Goal: Transaction & Acquisition: Purchase product/service

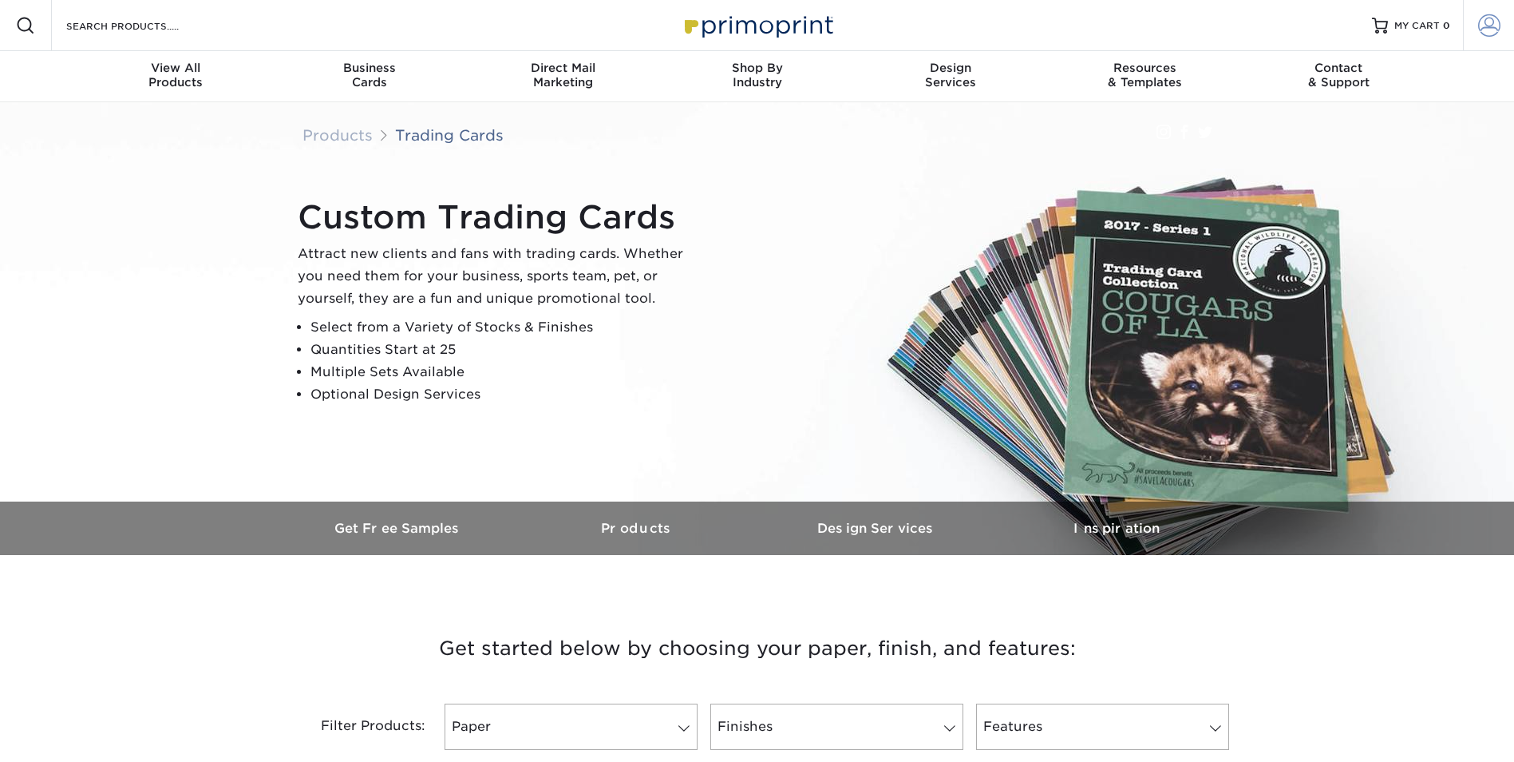
click at [1476, 28] on link "Account" at bounding box center [1488, 25] width 51 height 51
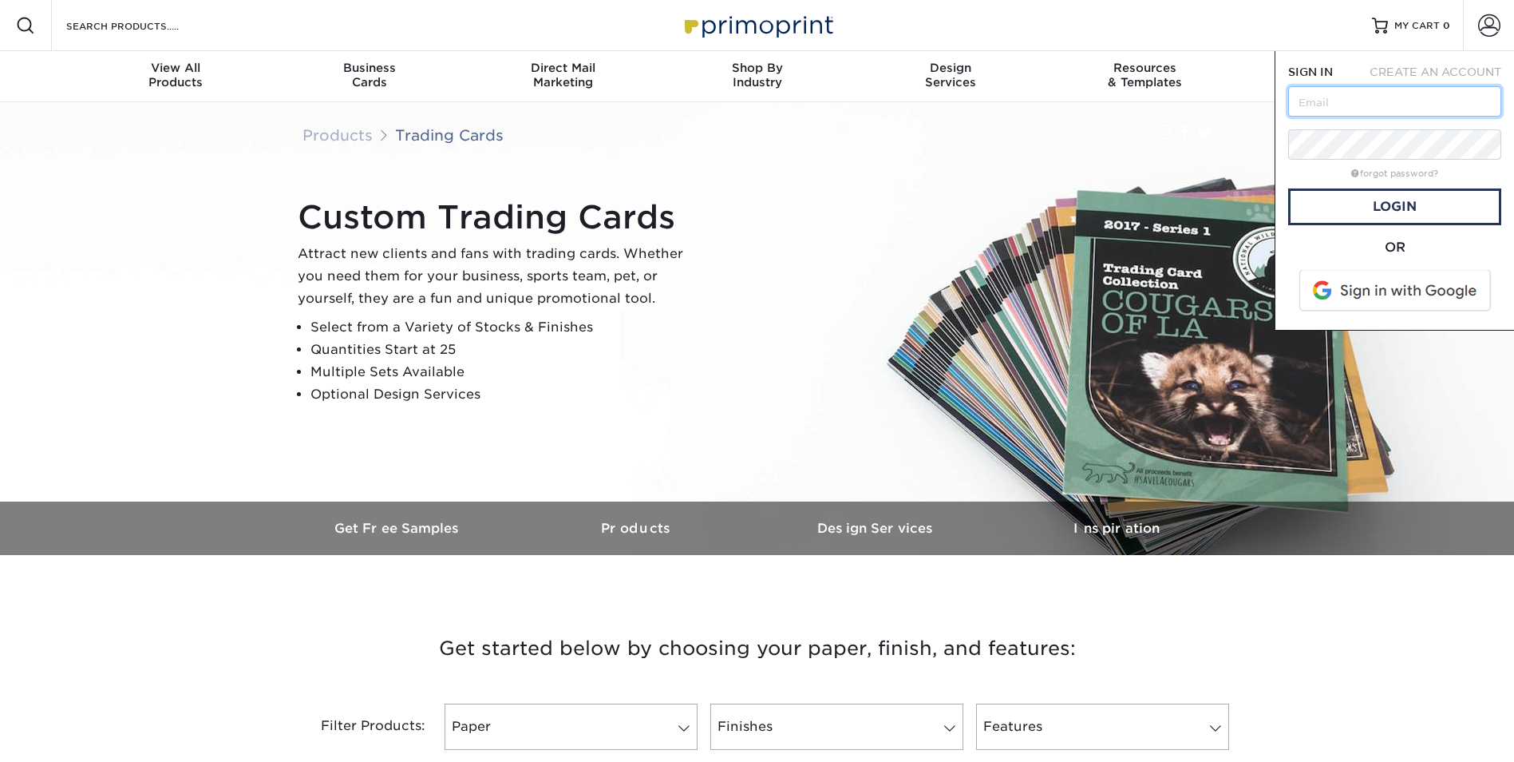
click at [1327, 97] on input "text" at bounding box center [1394, 101] width 213 height 30
type input "erbaker@chamberstx.gov"
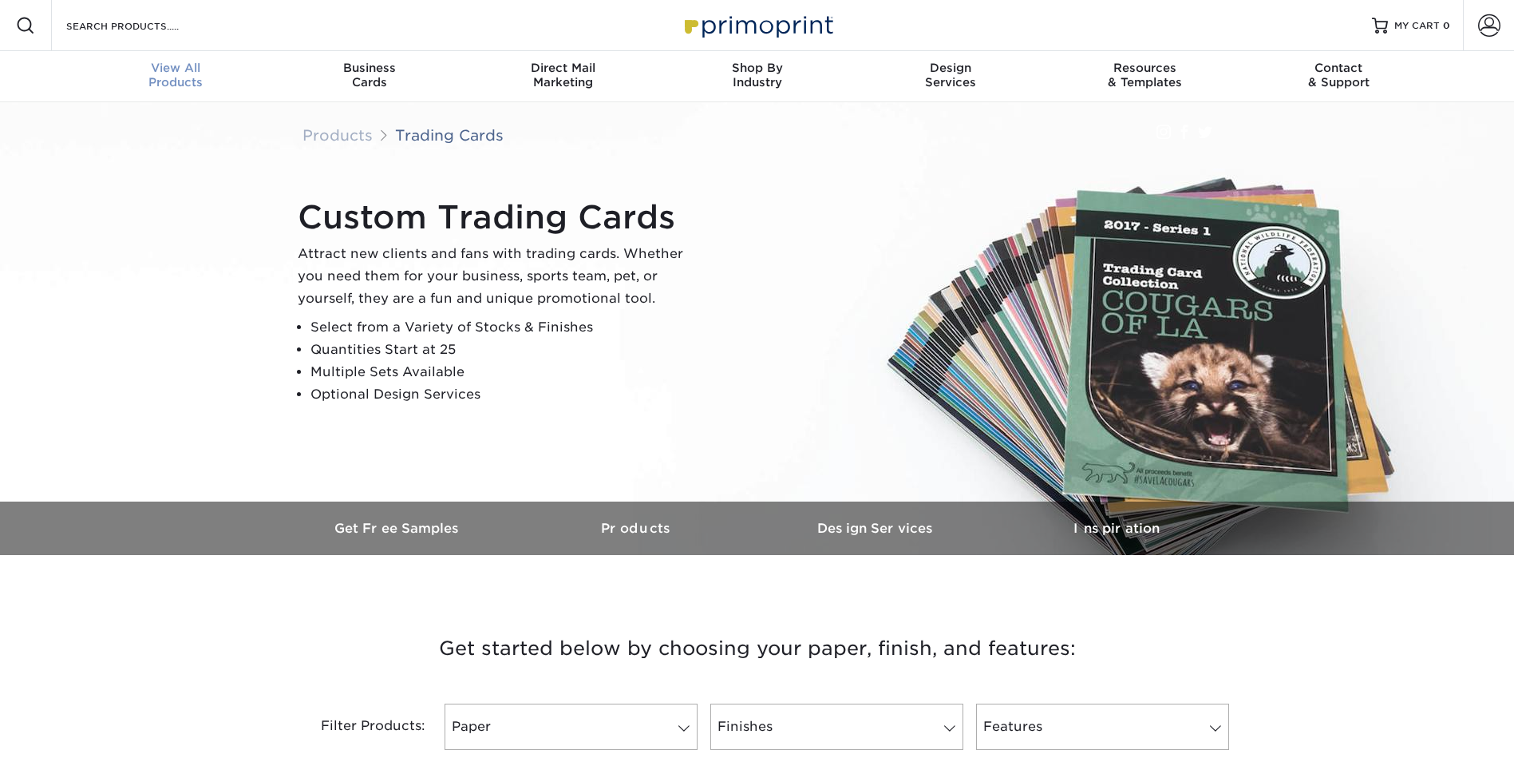
click at [194, 76] on div "View All Products" at bounding box center [176, 75] width 194 height 29
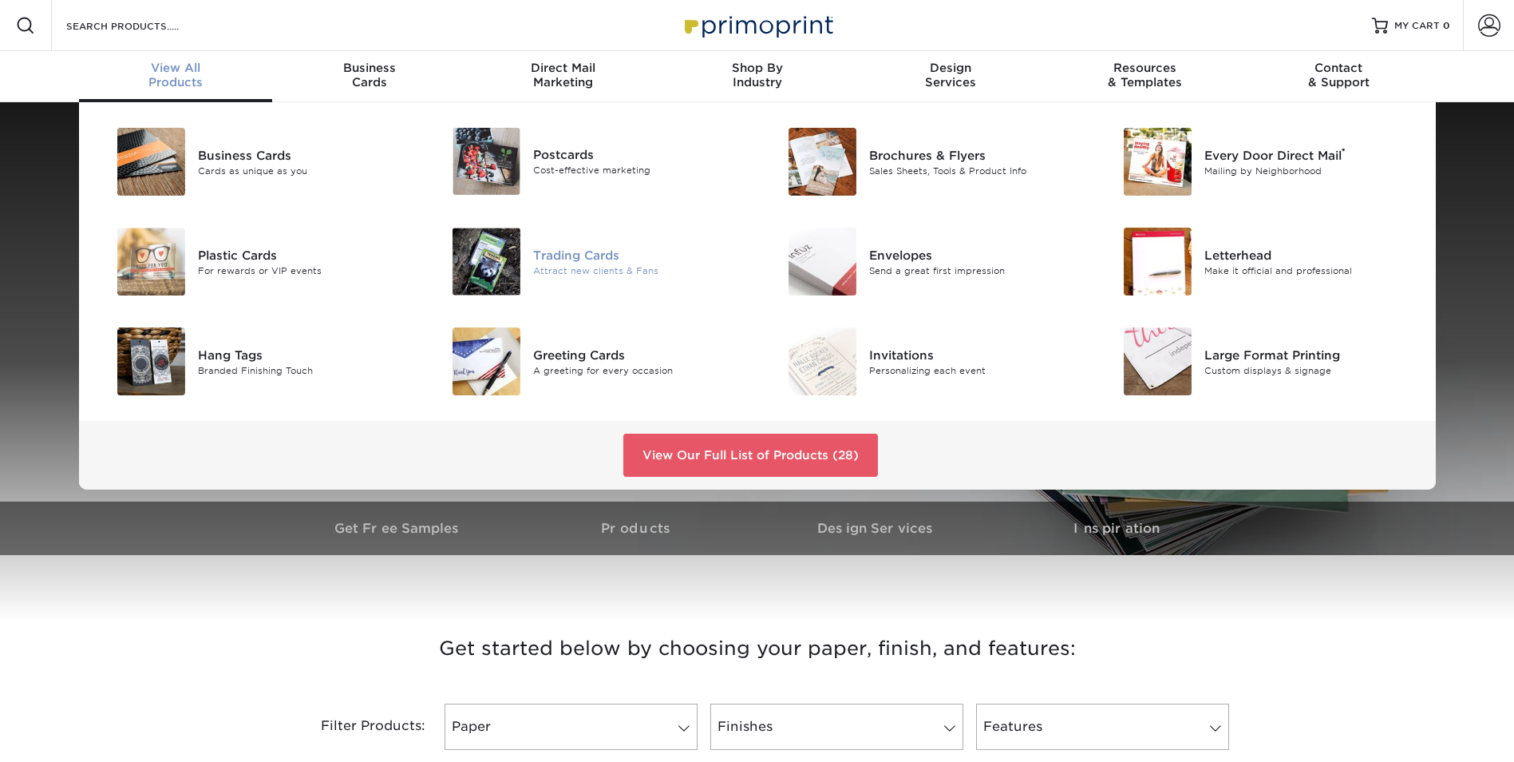
click at [596, 255] on div "Trading Cards" at bounding box center [639, 255] width 212 height 18
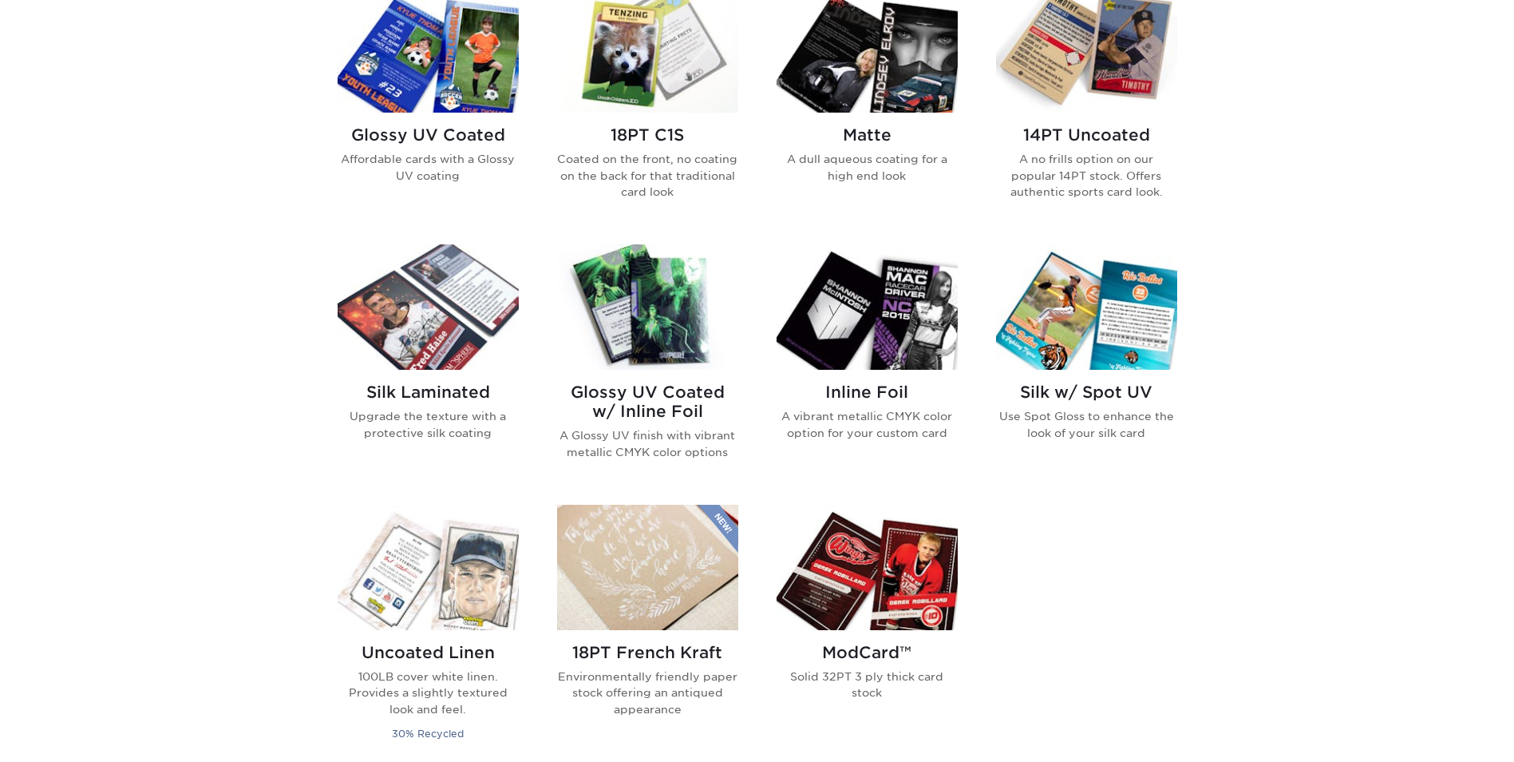
scroll to position [878, 0]
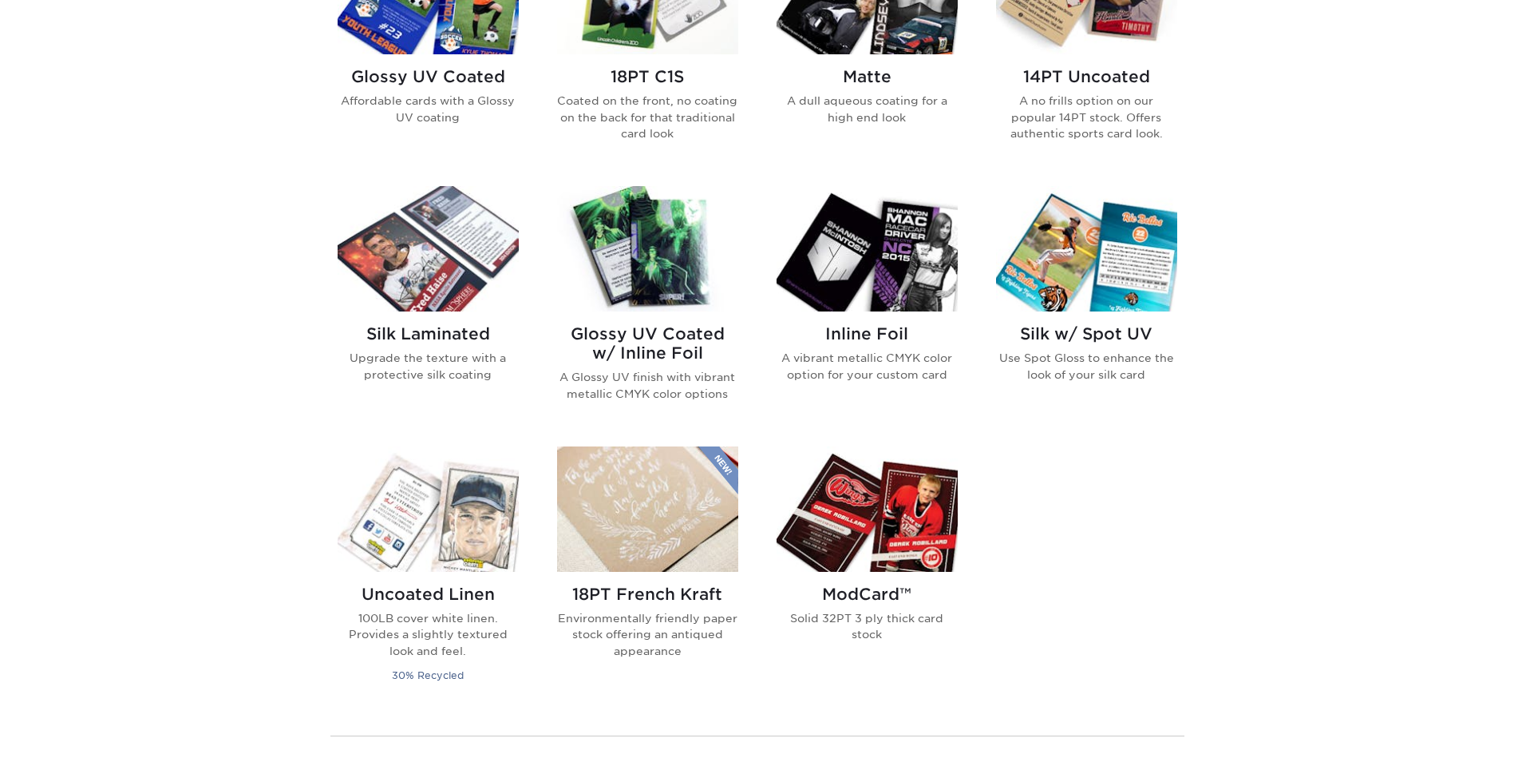
click at [881, 261] on img at bounding box center [867, 248] width 181 height 125
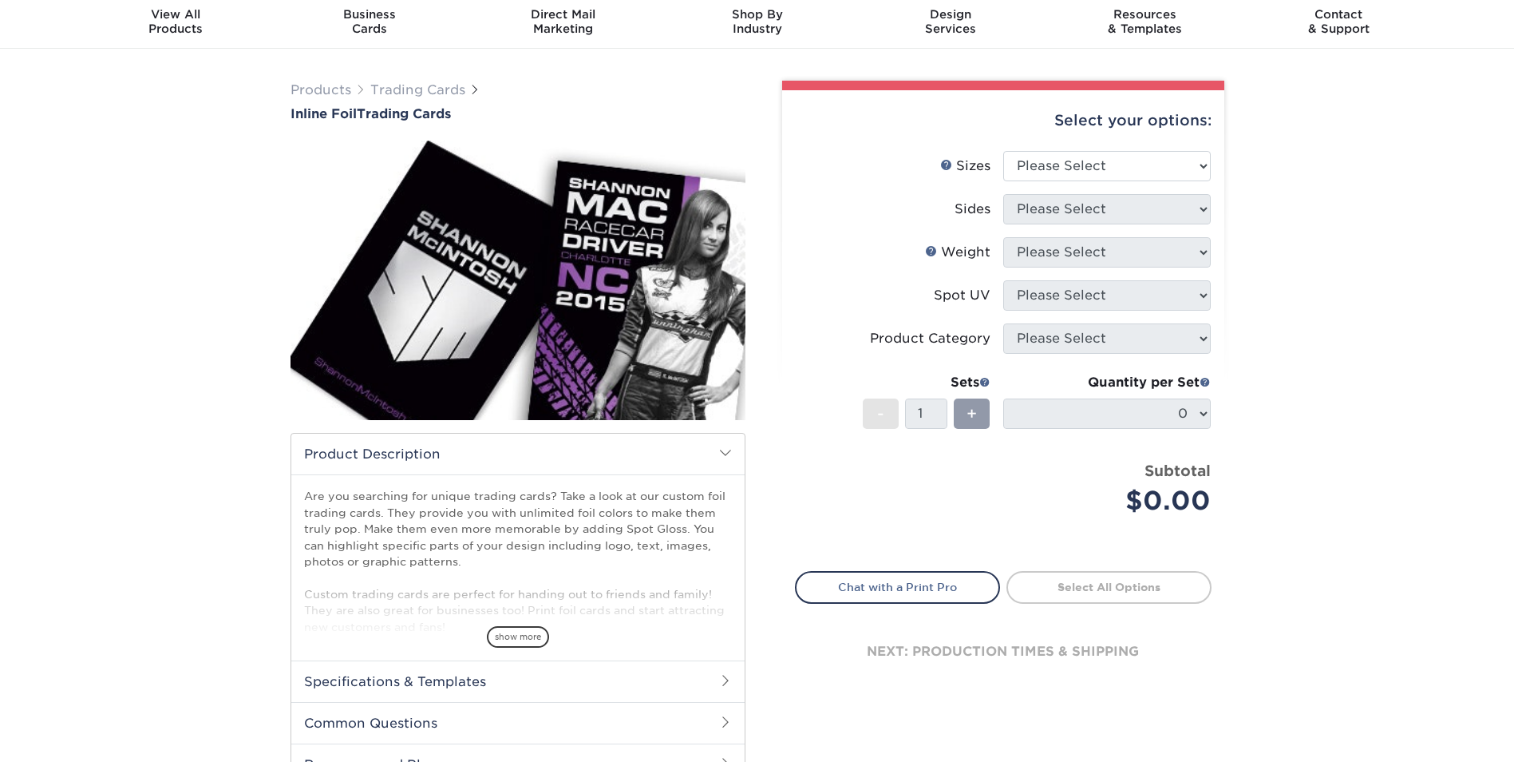
scroll to position [80, 0]
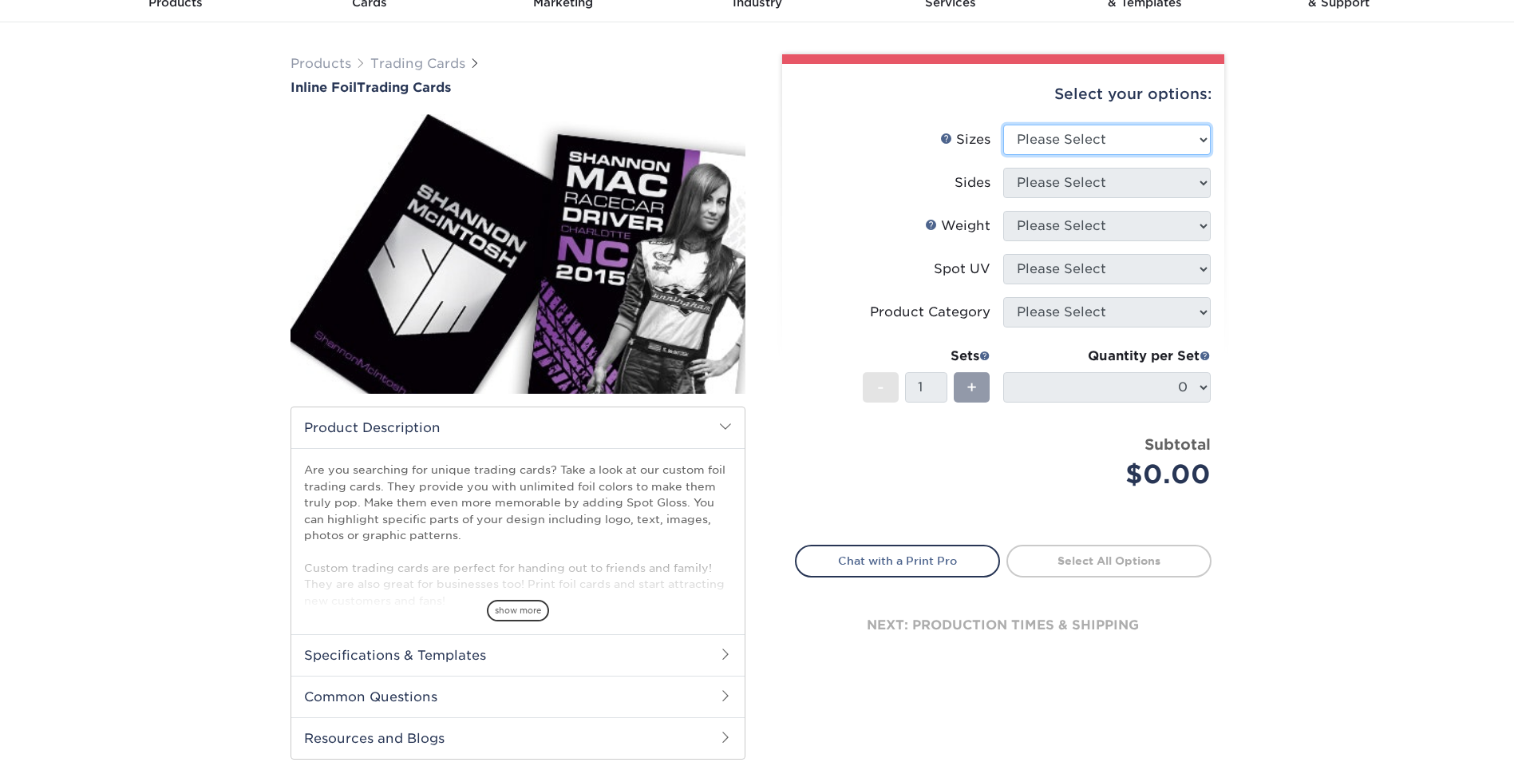
click at [1108, 129] on select "Please Select 2.5" x 3.5"" at bounding box center [1107, 140] width 208 height 30
select select "2.50x3.50"
click at [1003, 125] on select "Please Select 2.5" x 3.5"" at bounding box center [1107, 140] width 208 height 30
click at [1093, 183] on select "Please Select Print Both Sides - Foil Back Only Print Both Sides - Foil Both Si…" at bounding box center [1107, 183] width 208 height 30
select select "34527644-b4fd-4ffb-9092-1318eefcd9d9"
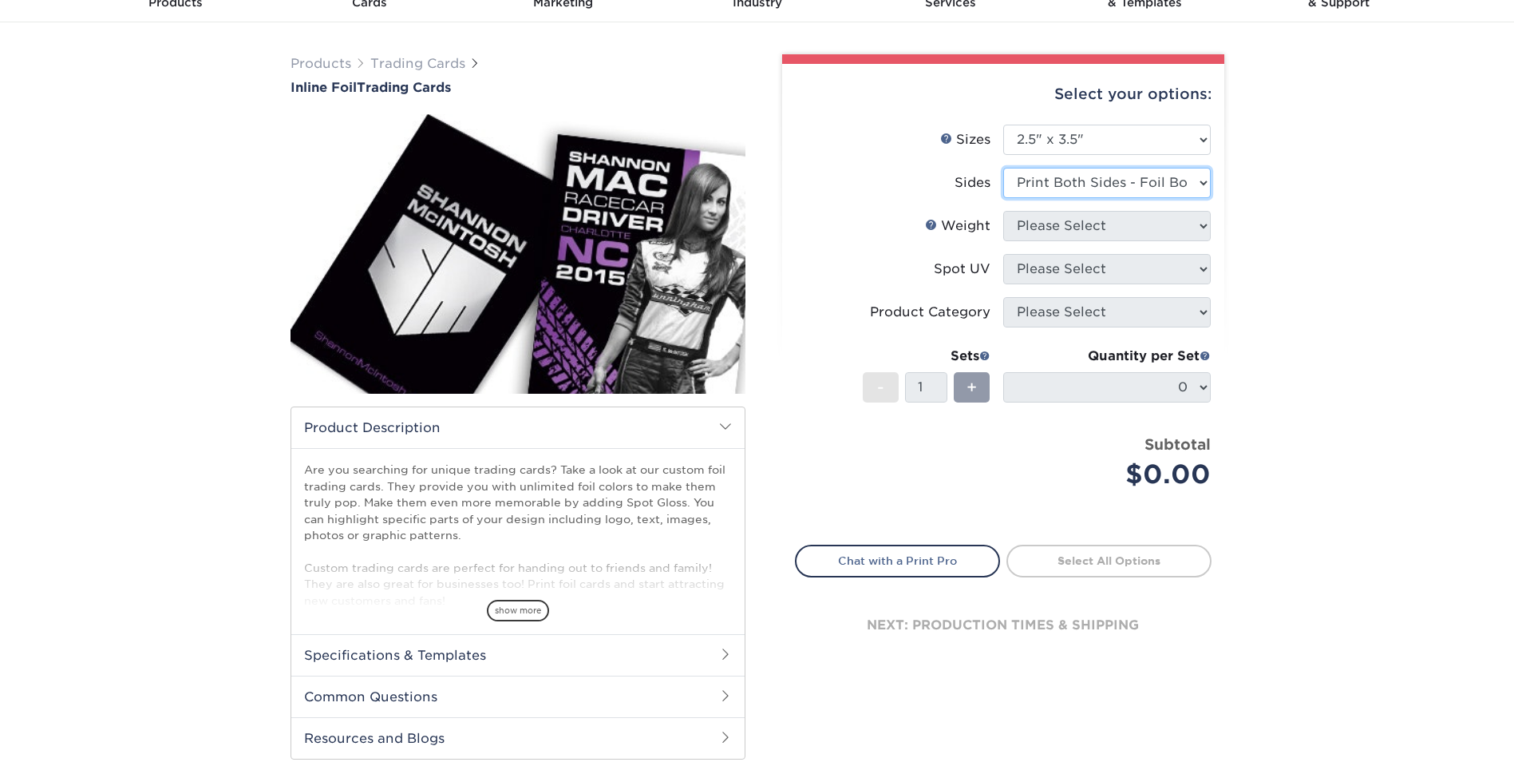
click at [1003, 168] on select "Please Select Print Both Sides - Foil Back Only Print Both Sides - Foil Both Si…" at bounding box center [1107, 183] width 208 height 30
click at [1077, 225] on select "Please Select 16PT" at bounding box center [1107, 226] width 208 height 30
select select "16PT"
click at [1003, 211] on select "Please Select 16PT" at bounding box center [1107, 226] width 208 height 30
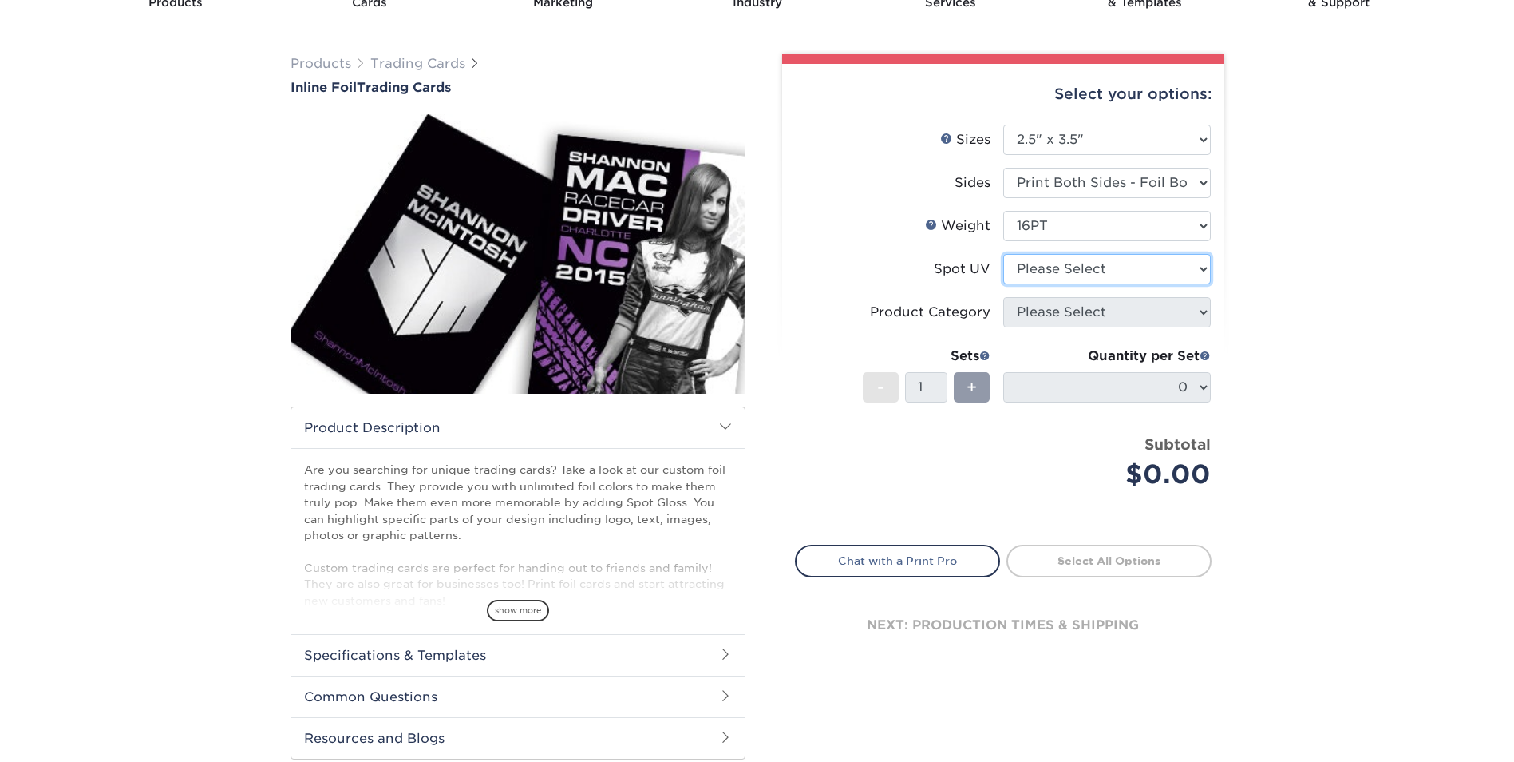
click at [1058, 254] on select "Please Select No Spot UV Front and Back (Both Sides) Front Only Back Only" at bounding box center [1107, 269] width 208 height 30
select select "0"
click at [1003, 254] on select "Please Select No Spot UV Front and Back (Both Sides) Front Only Back Only" at bounding box center [1107, 269] width 208 height 30
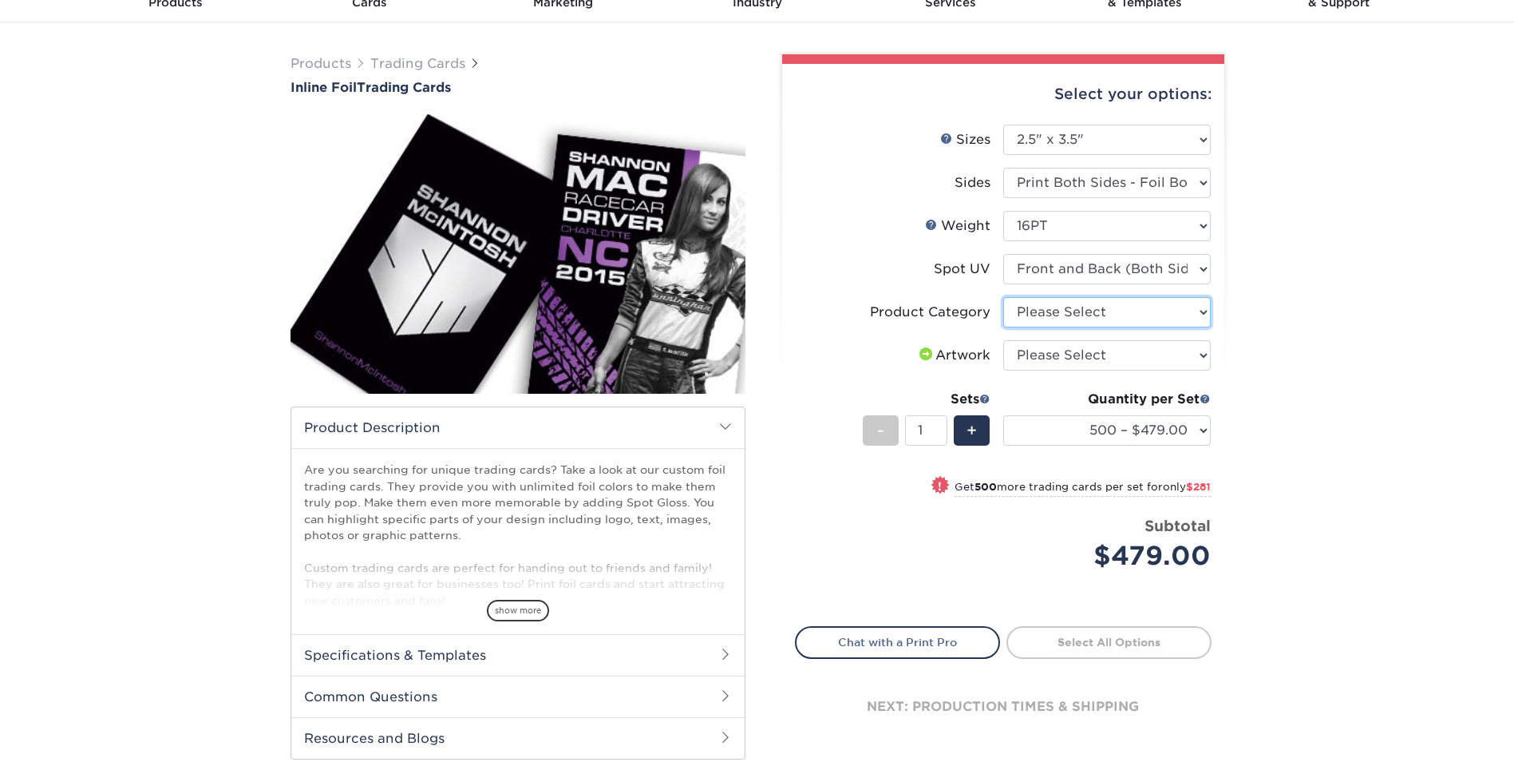
click at [1060, 322] on select "Please Select Trading Cards" at bounding box center [1107, 312] width 208 height 30
select select "c2f9bce9-36c2-409d-b101-c29d9d031e18"
click at [1003, 297] on select "Please Select Trading Cards" at bounding box center [1107, 312] width 208 height 30
click at [1056, 351] on select "Please Select I will upload files I need a design - $100" at bounding box center [1107, 355] width 208 height 30
click at [1355, 348] on div "Products Trading Cards Inline Foil Trading Cards show more Templates /" at bounding box center [757, 422] width 1514 height 801
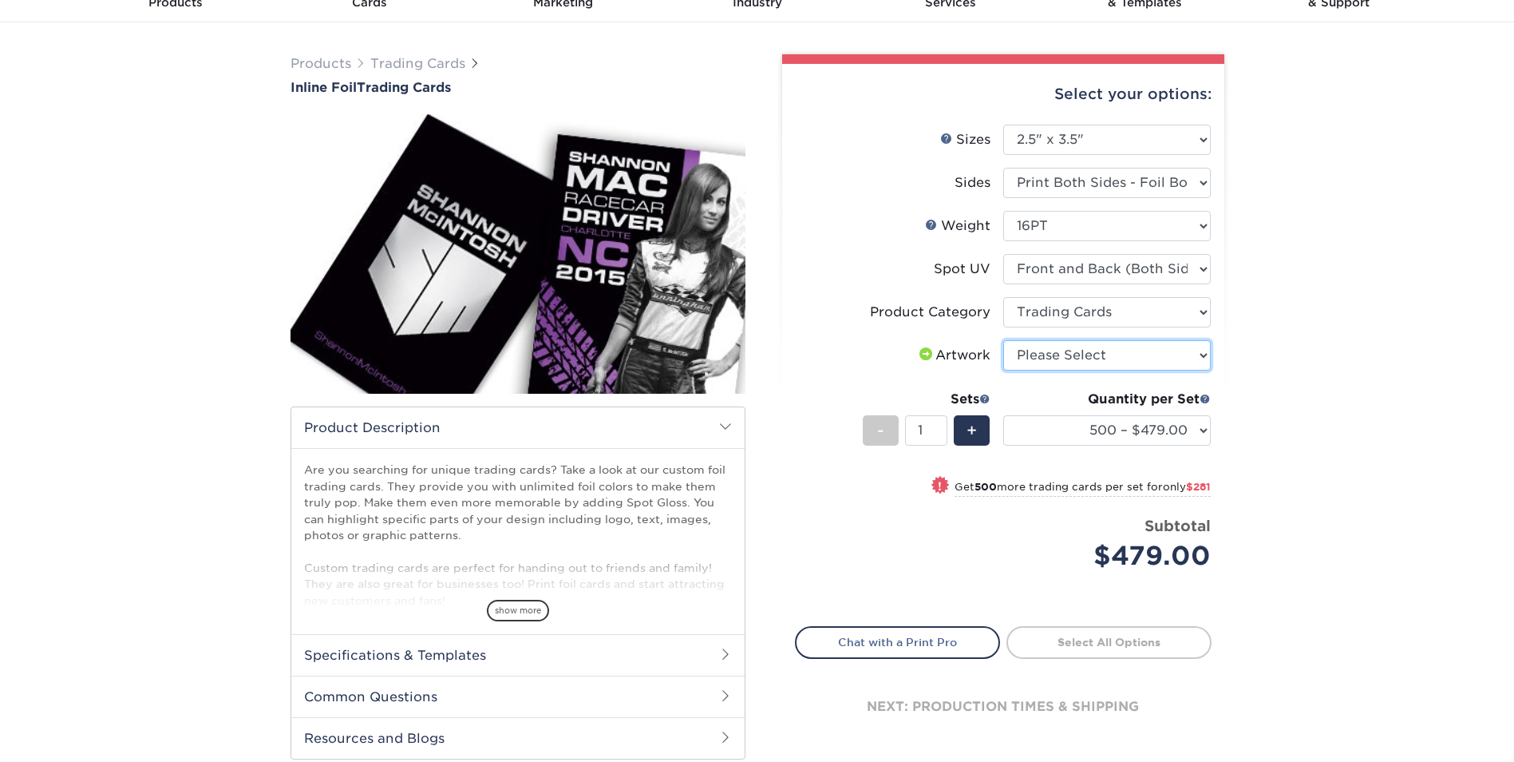
click at [1164, 345] on select "Please Select I will upload files I need a design - $100" at bounding box center [1107, 355] width 208 height 30
select select "upload"
click at [1003, 340] on select "Please Select I will upload files I need a design - $100" at bounding box center [1107, 355] width 208 height 30
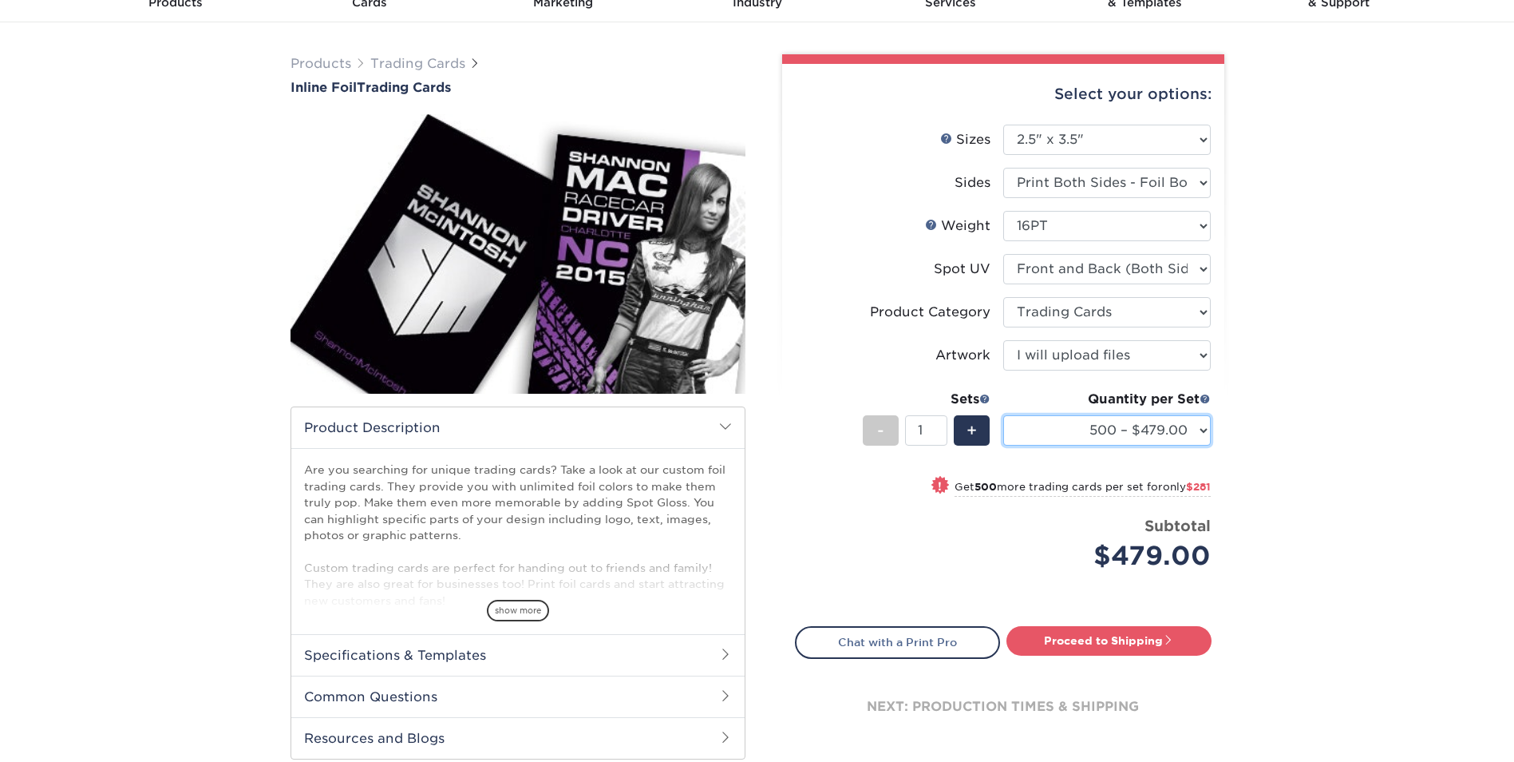
click at [1132, 436] on select "500 – $479.00 1000 – $760.00 2500 – $1104.00 5000 – $1565.00" at bounding box center [1107, 430] width 208 height 30
click at [1003, 415] on select "500 – $479.00 1000 – $760.00 2500 – $1104.00 5000 – $1565.00" at bounding box center [1107, 430] width 208 height 30
click at [1069, 260] on select "Please Select No Spot UV Front and Back (Both Sides) Front Only Back Only" at bounding box center [1107, 269] width 208 height 30
select select "3"
click at [1003, 254] on select "Please Select No Spot UV Front and Back (Both Sides) Front Only Back Only" at bounding box center [1107, 269] width 208 height 30
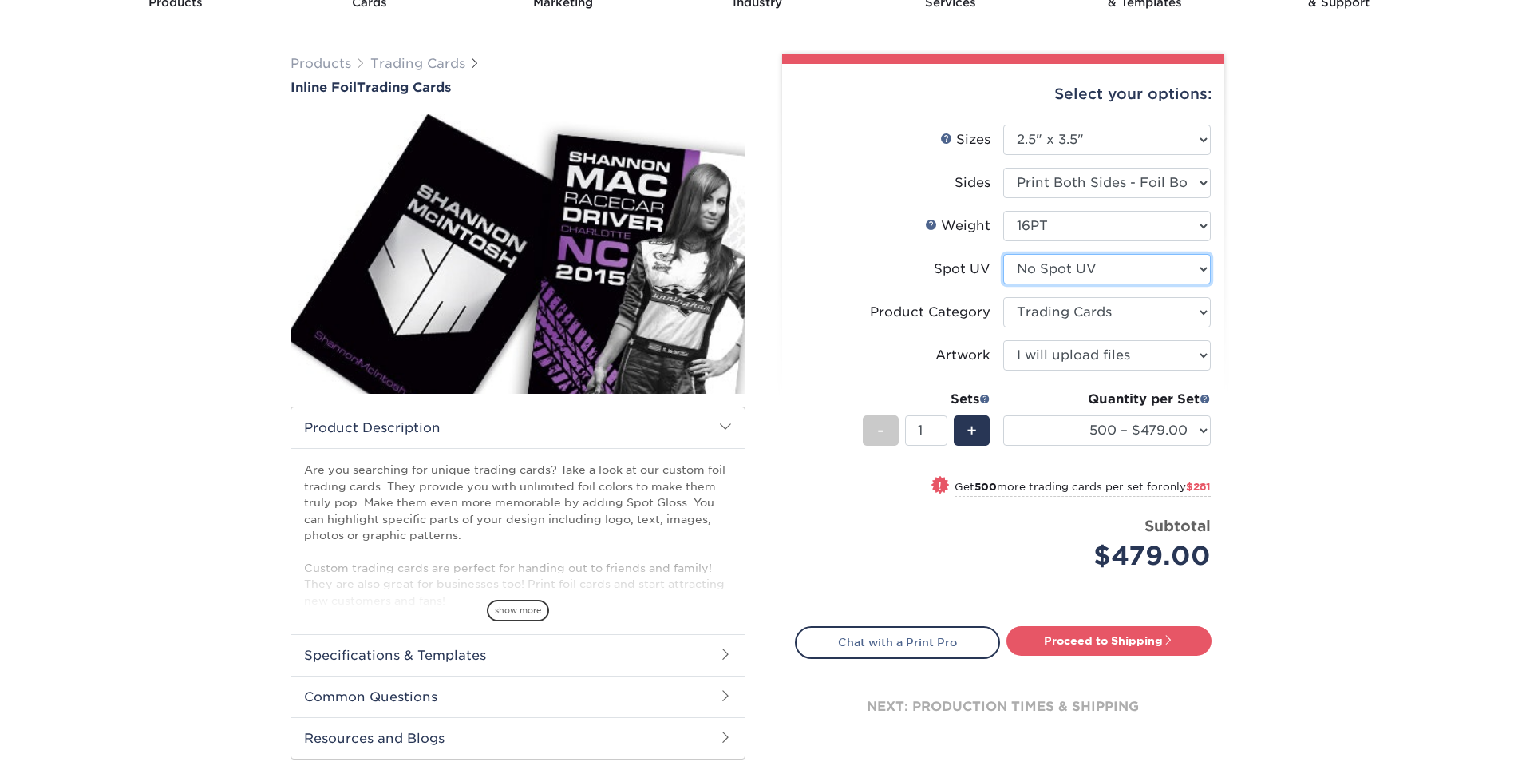
select select "-1"
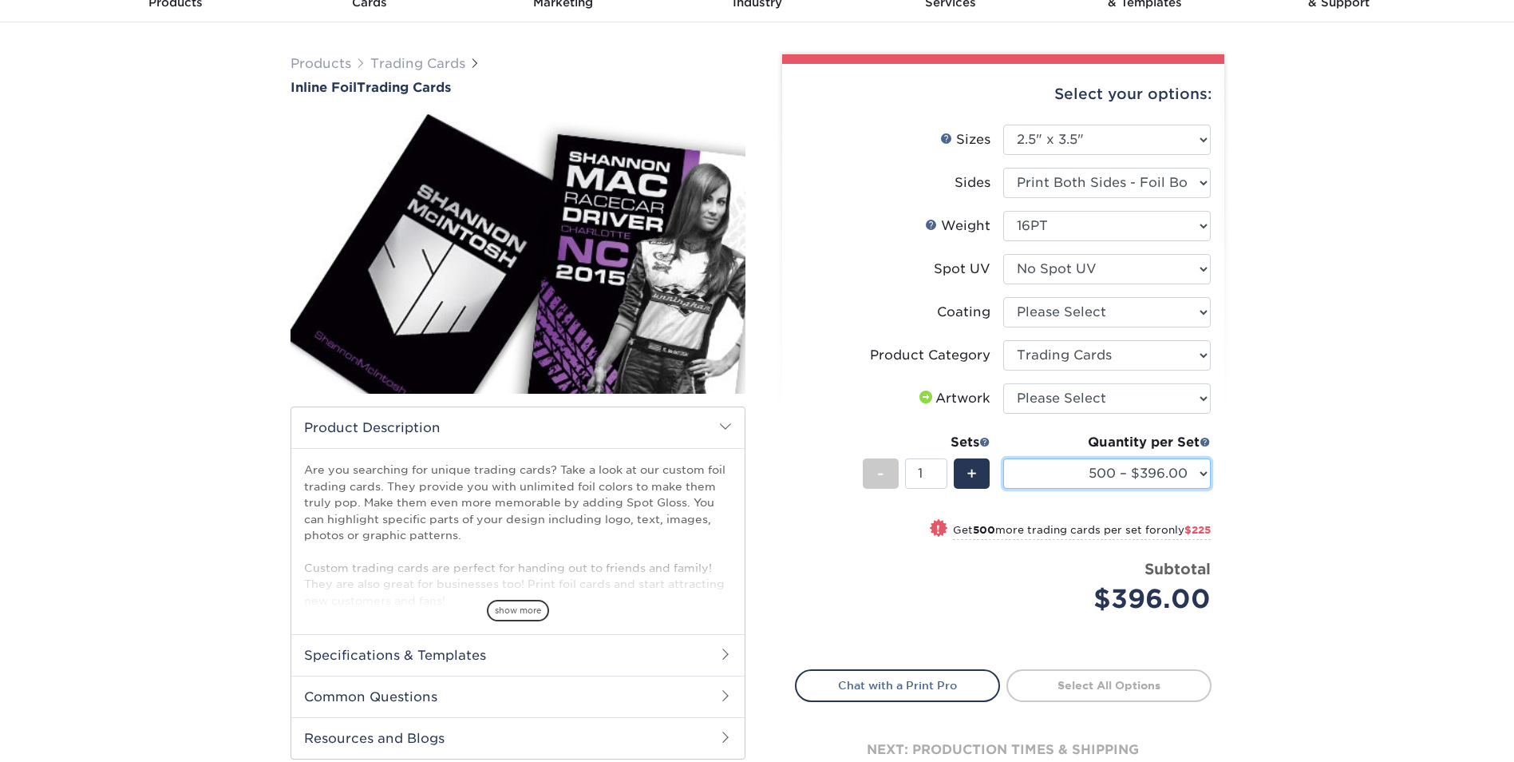
click at [1200, 479] on select "500 – $396.00 1000 – $621.00 2500 – $896.00 5000 – $1262.00" at bounding box center [1107, 473] width 208 height 30
click at [1365, 503] on div "Products Trading Cards Inline Foil Trading Cards show more Templates /" at bounding box center [757, 438] width 1514 height 833
